Goal: Task Accomplishment & Management: Use online tool/utility

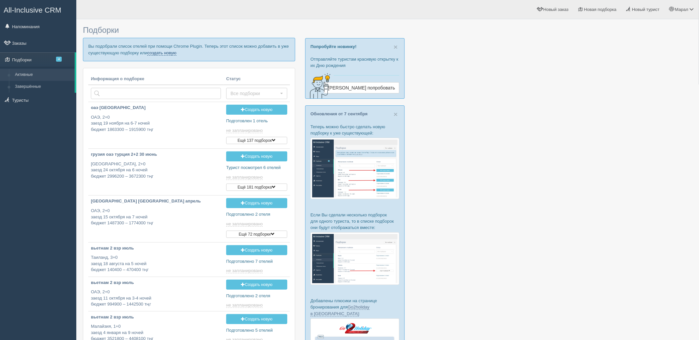
click at [161, 52] on link "создать новую" at bounding box center [161, 52] width 29 height 5
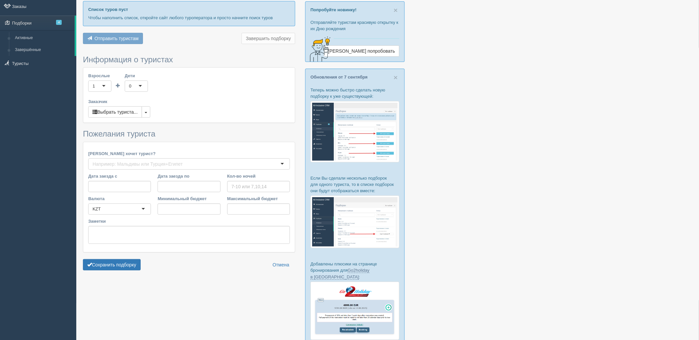
type input "6-9"
type input "351600"
type input "2765100"
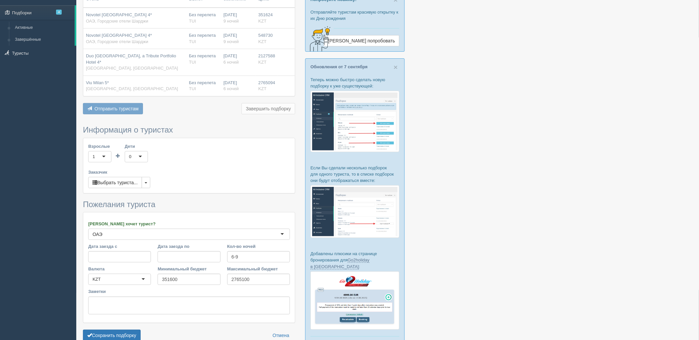
scroll to position [92, 0]
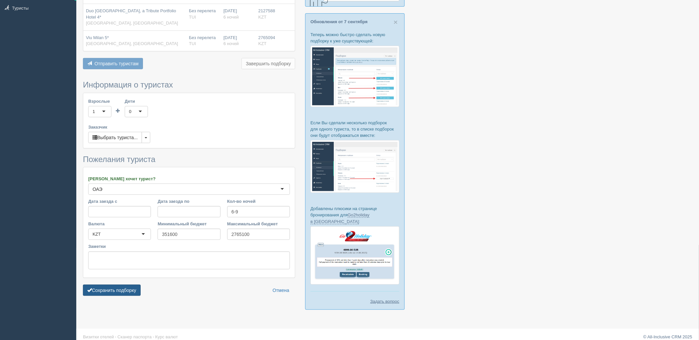
click at [126, 285] on button "Сохранить подборку" at bounding box center [112, 290] width 58 height 11
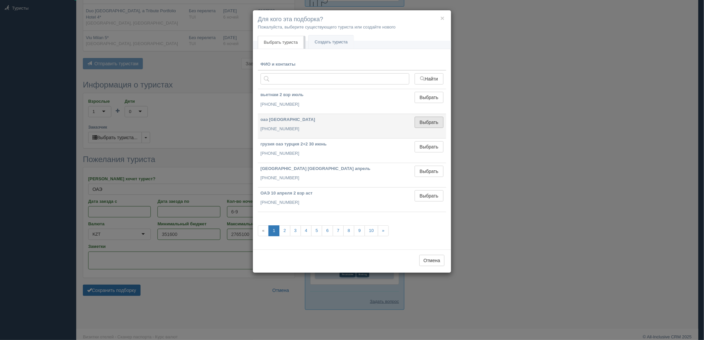
click at [418, 118] on button "Выбрать" at bounding box center [429, 122] width 29 height 11
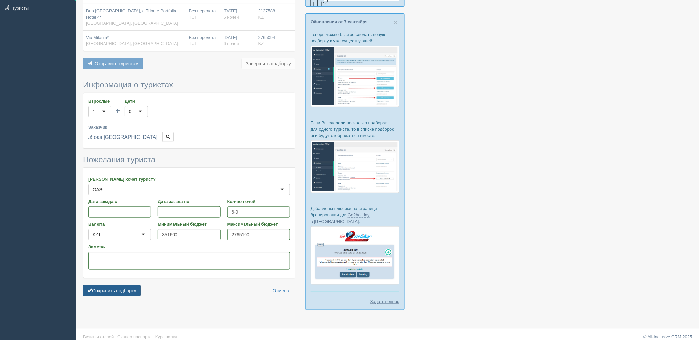
click at [107, 286] on button "Сохранить подборку" at bounding box center [112, 290] width 58 height 11
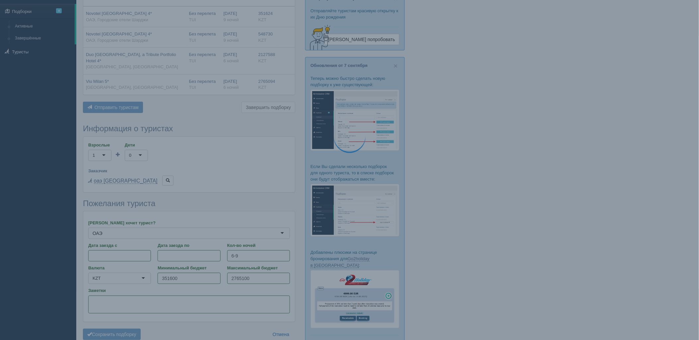
scroll to position [0, 0]
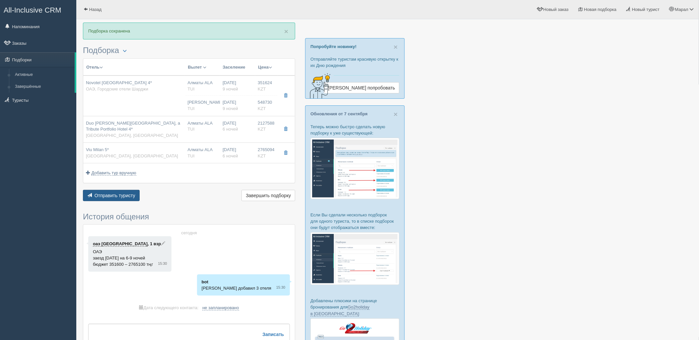
click at [114, 197] on span "Отправить туристу" at bounding box center [115, 195] width 41 height 5
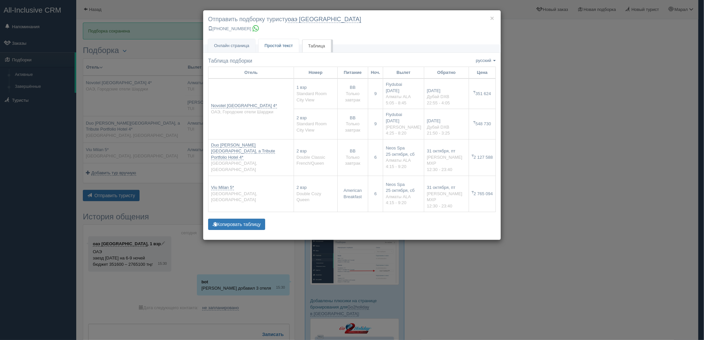
click at [290, 48] on span "Простой текст" at bounding box center [279, 45] width 29 height 5
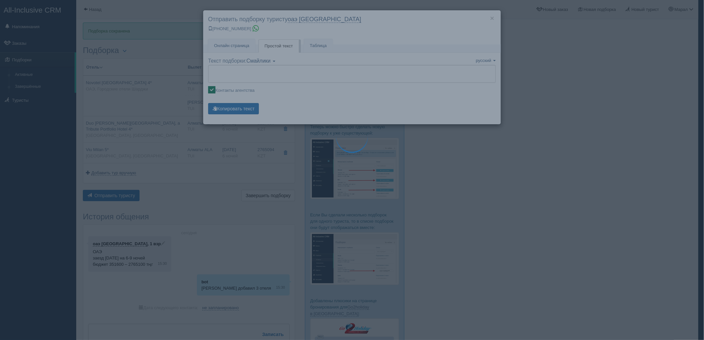
type textarea "🌞 Добрый день! Предлагаем Вам рассмотреть следующие варианты: 🌎 ОАЭ, Городские …"
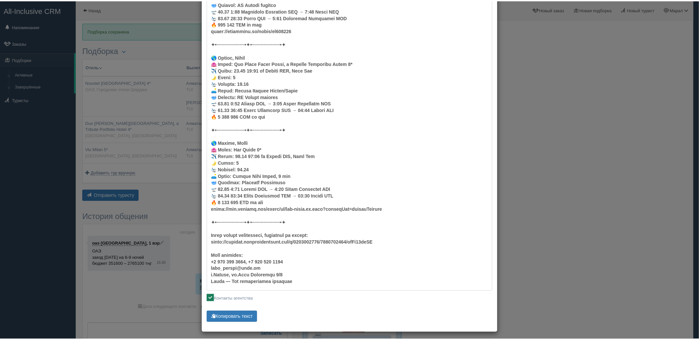
scroll to position [203, 0]
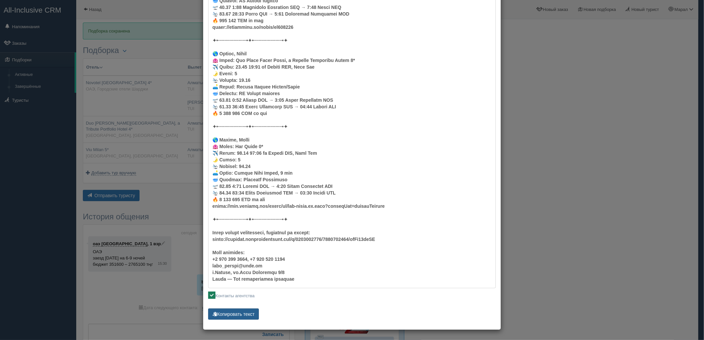
click at [227, 312] on button "Копировать текст" at bounding box center [233, 314] width 51 height 11
click at [542, 183] on div "× Отправить подборку туристу оаэ шымкент +7 778 536 9439 Онлайн страница Онлайн…" at bounding box center [352, 170] width 704 height 340
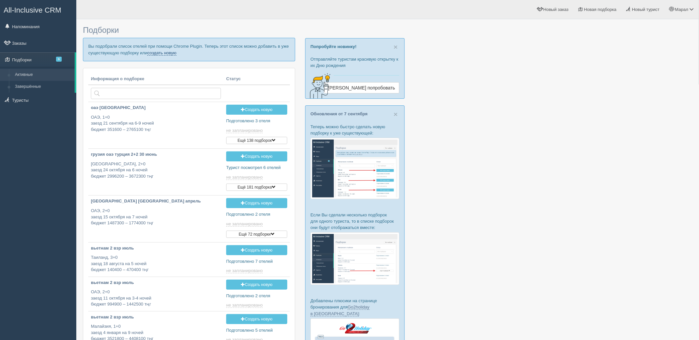
click at [168, 54] on link "создать новую" at bounding box center [161, 52] width 29 height 5
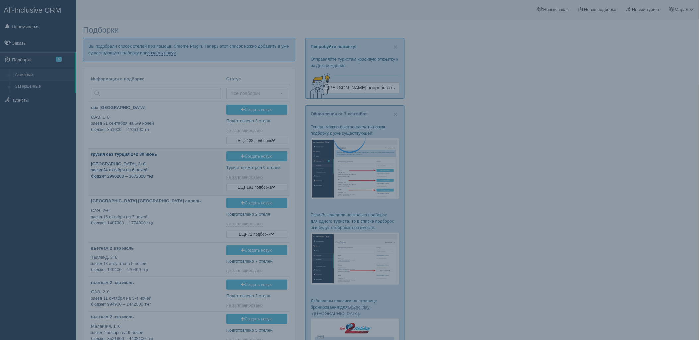
type input "2025-09-10 15:15"
type input "2025-09-10 14:45"
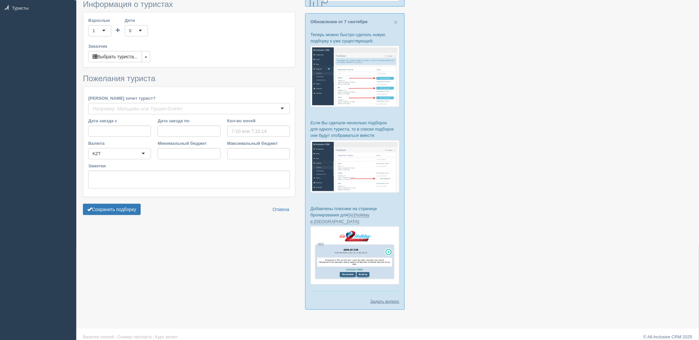
type input "5"
type input "1674000"
type input "2235900"
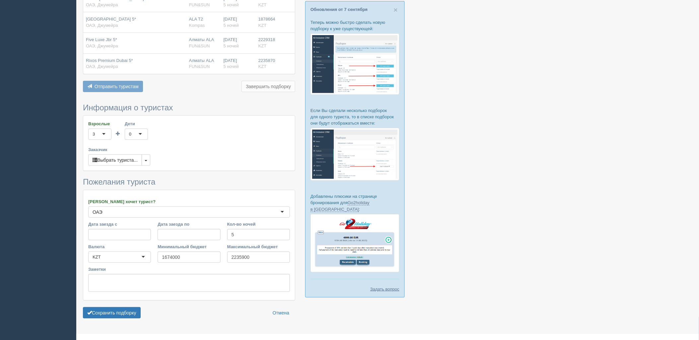
scroll to position [117, 0]
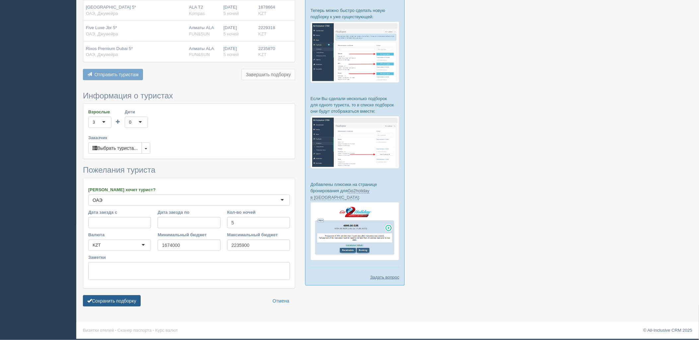
click at [127, 301] on button "Сохранить подборку" at bounding box center [112, 300] width 58 height 11
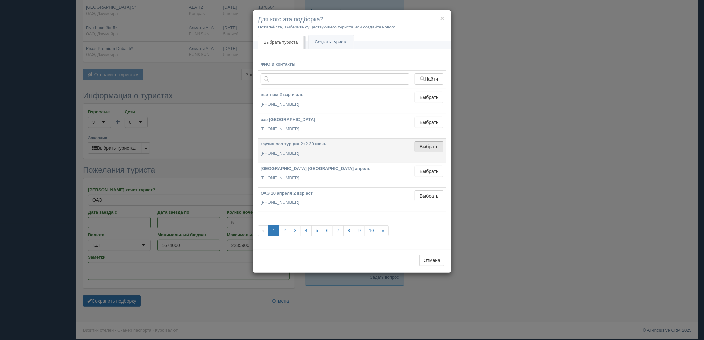
click at [420, 145] on button "Выбрать" at bounding box center [429, 146] width 29 height 11
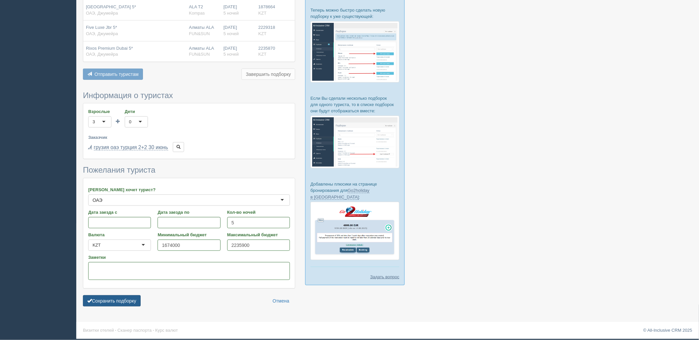
click at [106, 303] on button "Сохранить подборку" at bounding box center [112, 300] width 58 height 11
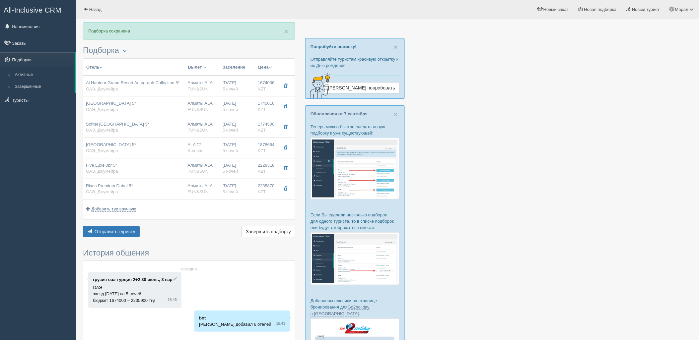
drag, startPoint x: 540, startPoint y: 241, endPoint x: 443, endPoint y: 205, distance: 104.0
click at [538, 240] on div at bounding box center [387, 216] width 609 height 386
click at [120, 227] on button "Отправить туристу Отправить" at bounding box center [111, 231] width 57 height 11
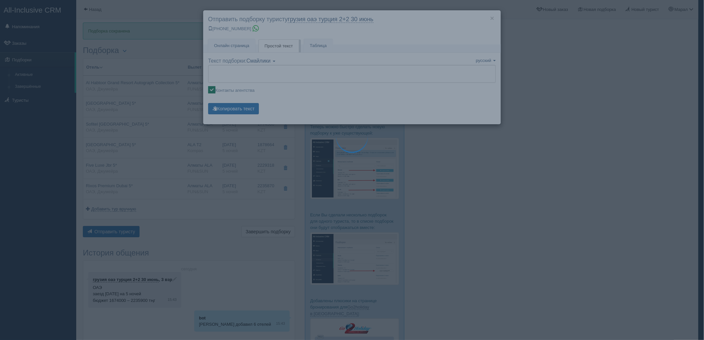
type textarea "🌞 Добрый день! Предлагаем Вам рассмотреть следующие варианты: 🌎 ОАЭ, Джумейра 🏩…"
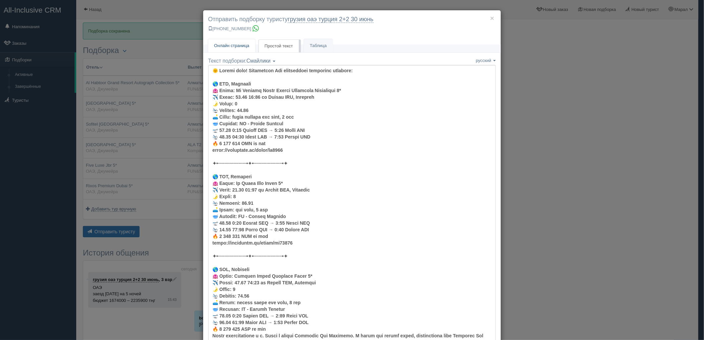
click at [224, 41] on link "Онлайн страница Онлайн" at bounding box center [231, 46] width 47 height 14
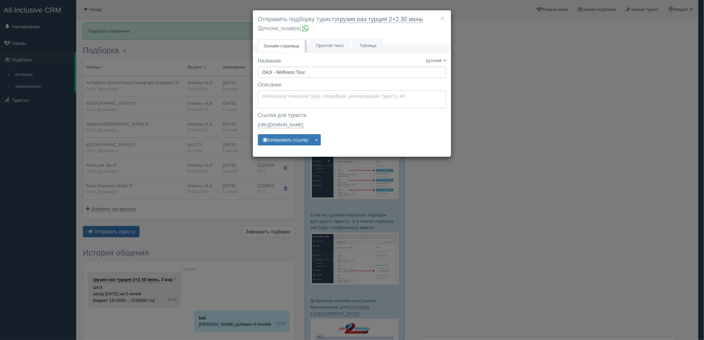
type textarea "Здравствуйте! Ниже представлены варианты туров для Вас. Для просмотра описания …"
click at [267, 103] on textarea "Здравствуйте! Ниже представлены варианты туров для Вас. Для просмотра описания …" at bounding box center [352, 100] width 188 height 18
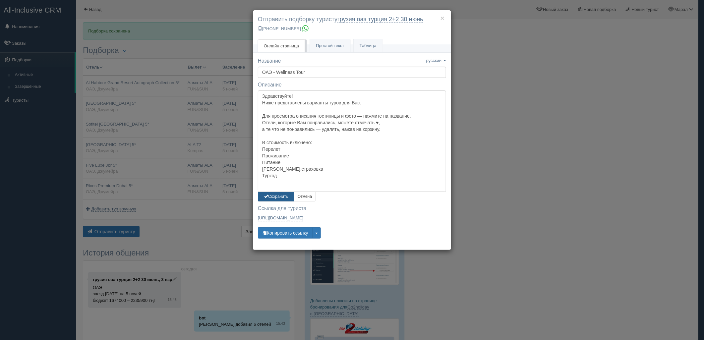
drag, startPoint x: 278, startPoint y: 195, endPoint x: 278, endPoint y: 201, distance: 6.0
click at [278, 195] on button "Сохранить" at bounding box center [276, 197] width 36 height 10
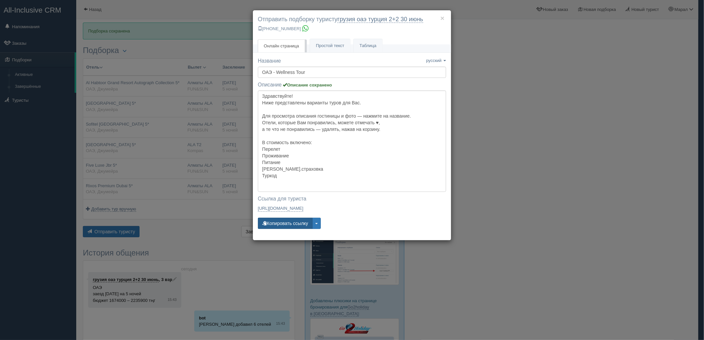
click at [280, 227] on button "Копировать ссылку" at bounding box center [285, 223] width 55 height 11
click at [598, 122] on div "× Отправить подборку туристу грузия оаэ турция 2+2 30 июнь +7 701 880 5580 Онла…" at bounding box center [352, 170] width 704 height 340
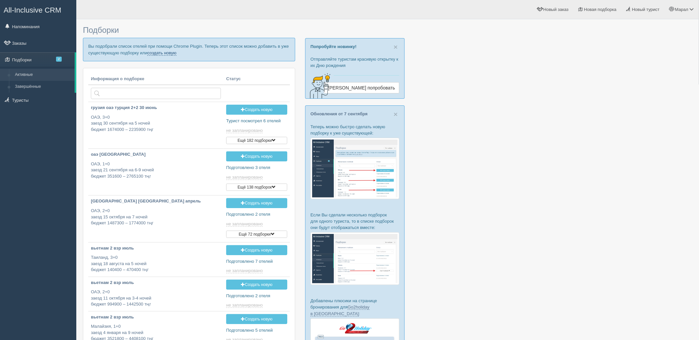
click at [167, 51] on link "создать новую" at bounding box center [161, 52] width 29 height 5
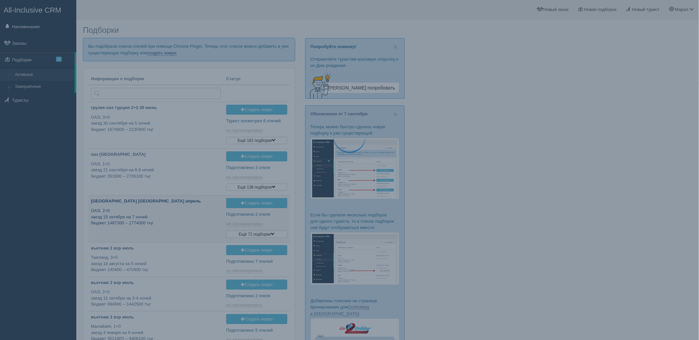
type input "2025-09-10 14:45"
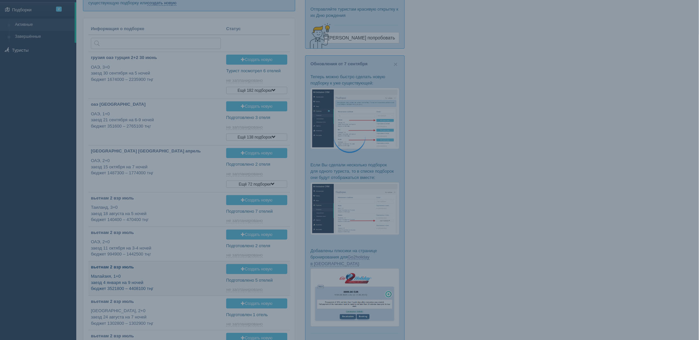
type input "2025-09-10 17:55"
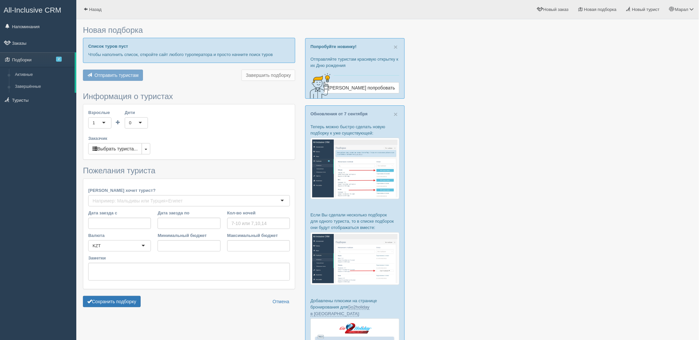
type input "5"
type input "3400200"
type input "3787700"
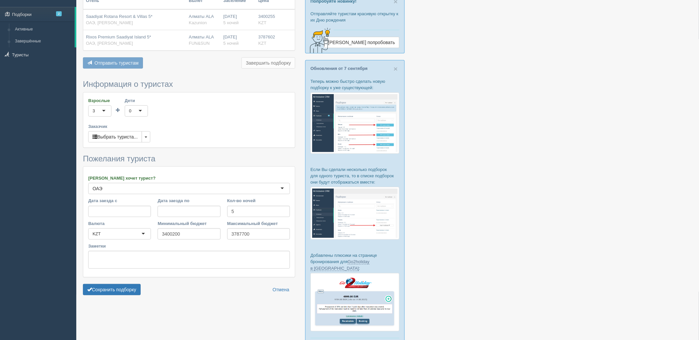
scroll to position [92, 0]
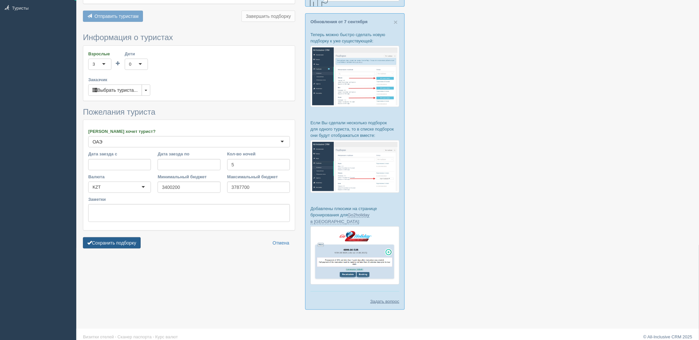
click at [134, 242] on button "Сохранить подборку" at bounding box center [112, 242] width 58 height 11
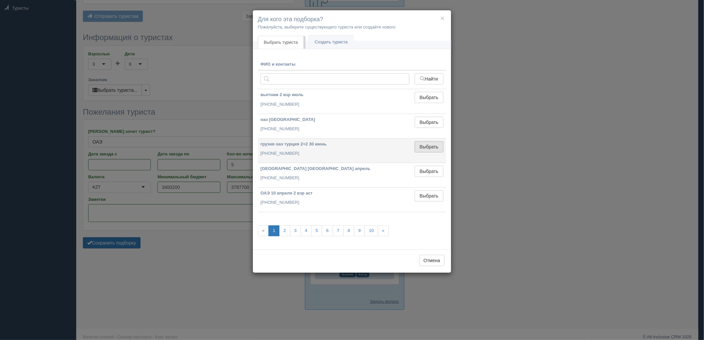
click at [432, 150] on button "Выбрать" at bounding box center [429, 146] width 29 height 11
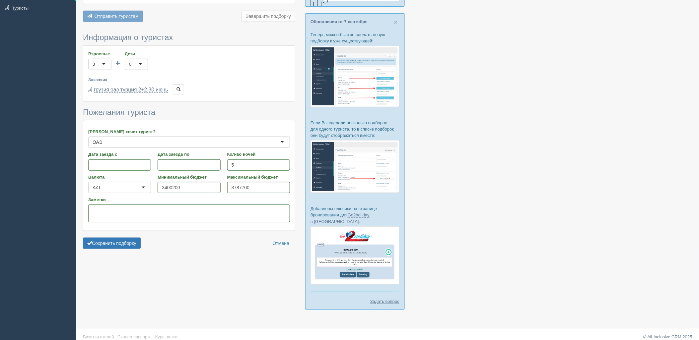
click at [116, 252] on form "Информация о туристах Взрослые 3 3 1 2 3 4 5 6 7 8 9 10 11 12 13 14 15 16 17 18…" at bounding box center [189, 142] width 212 height 219
click at [120, 246] on button "Сохранить подборку" at bounding box center [112, 243] width 58 height 11
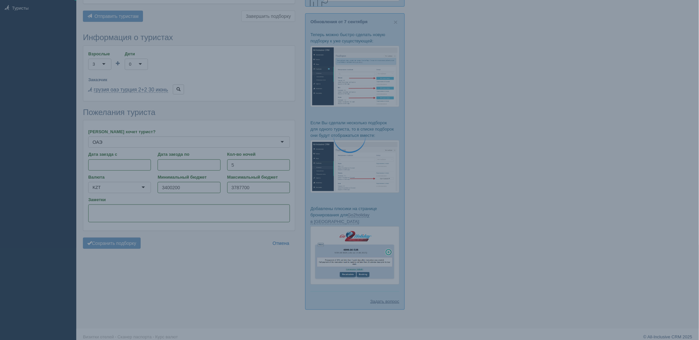
scroll to position [0, 0]
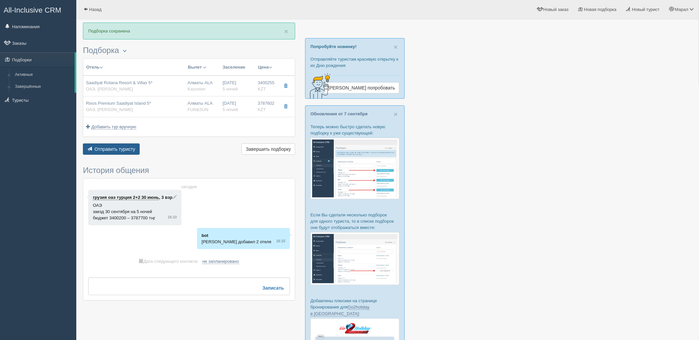
click at [123, 154] on button "Отправить туристу Отправить" at bounding box center [111, 149] width 57 height 11
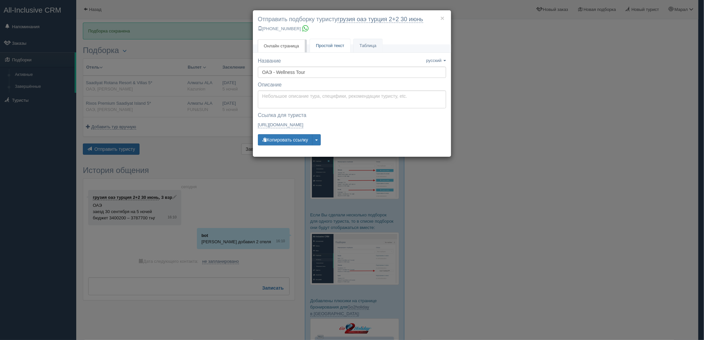
click at [332, 44] on span "Простой текст" at bounding box center [330, 45] width 29 height 5
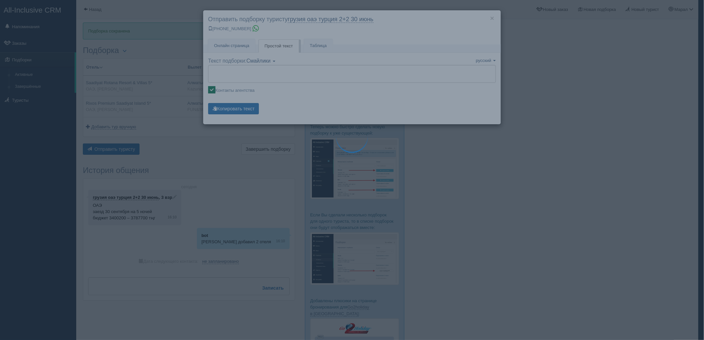
type textarea "🌞 Добрый день! Предлагаем Вам рассмотреть следующие варианты: 🌎 ОАЭ, Абу-Даби 🏩…"
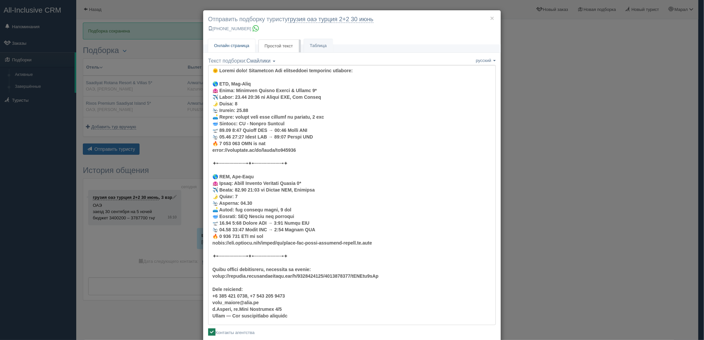
click at [246, 43] on span "Онлайн страница" at bounding box center [231, 45] width 35 height 5
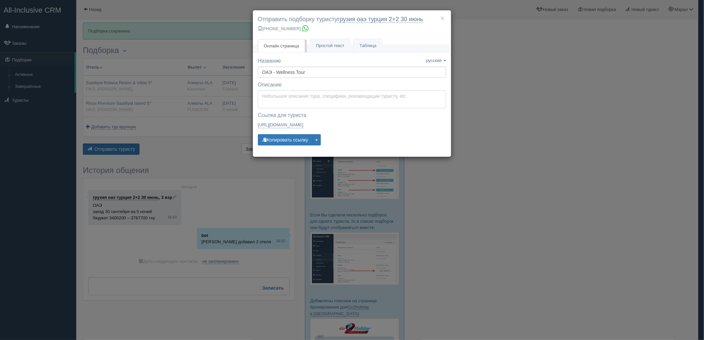
type textarea "Здравствуйте! Ниже представлены варианты туров для Вас. Для просмотра описания …"
click at [273, 105] on textarea "Здравствуйте! Ниже представлены варианты туров для Вас. Для просмотра описания …" at bounding box center [352, 100] width 188 height 18
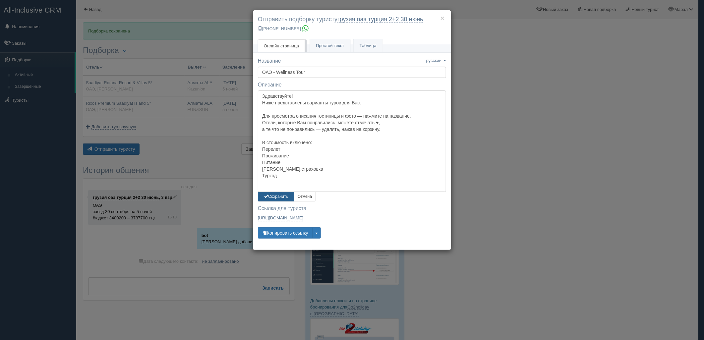
click at [279, 196] on button "Сохранить" at bounding box center [276, 197] width 36 height 10
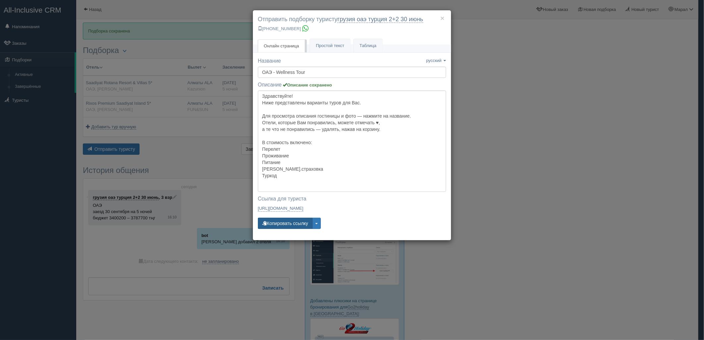
click at [279, 226] on button "Копировать ссылку" at bounding box center [285, 223] width 55 height 11
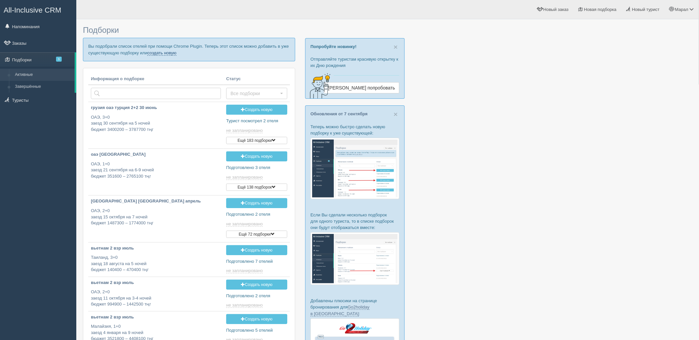
click at [170, 53] on link "создать новую" at bounding box center [161, 52] width 29 height 5
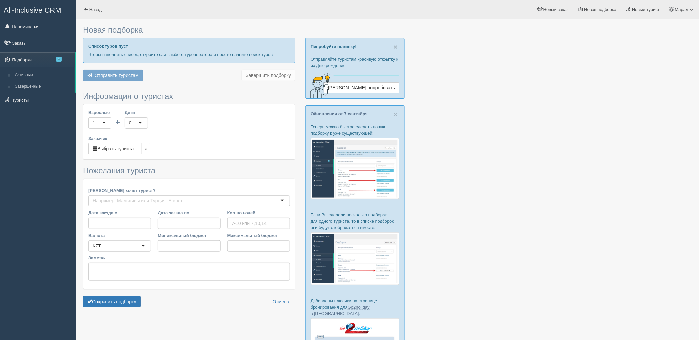
type input "5"
type input "2310800"
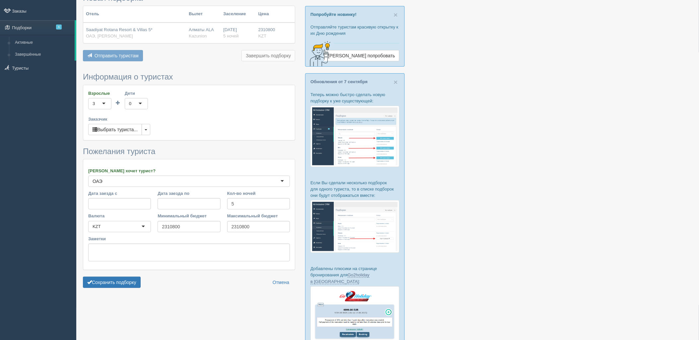
scroll to position [74, 0]
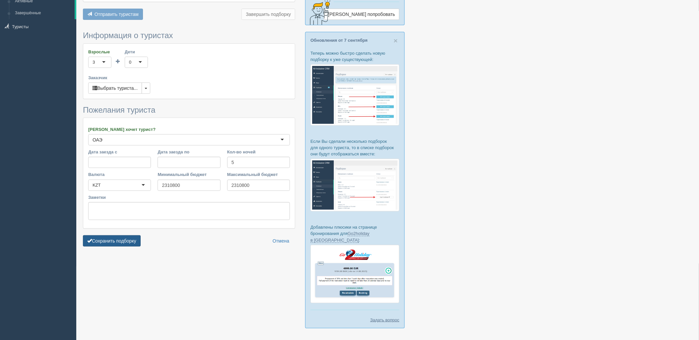
click at [121, 241] on button "Сохранить подборку" at bounding box center [112, 240] width 58 height 11
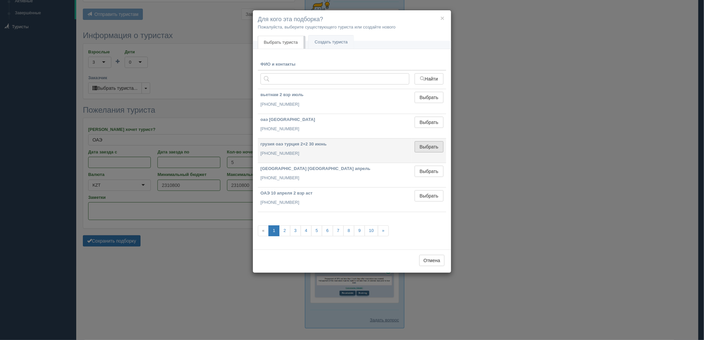
click at [433, 148] on button "Выбрать" at bounding box center [429, 146] width 29 height 11
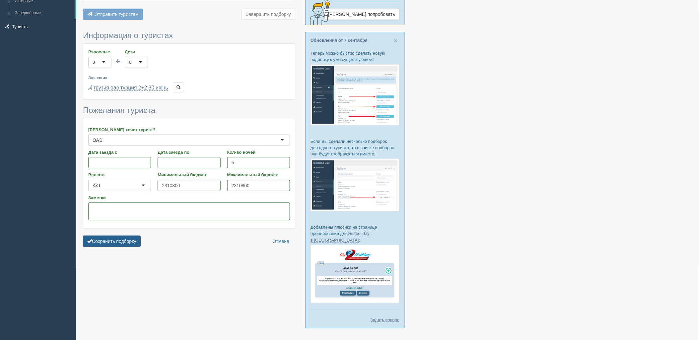
click at [124, 241] on button "Сохранить подборку" at bounding box center [112, 241] width 58 height 11
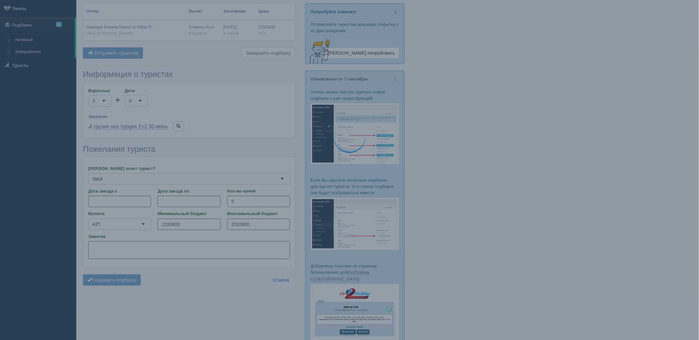
scroll to position [0, 0]
